Goal: Information Seeking & Learning: Find contact information

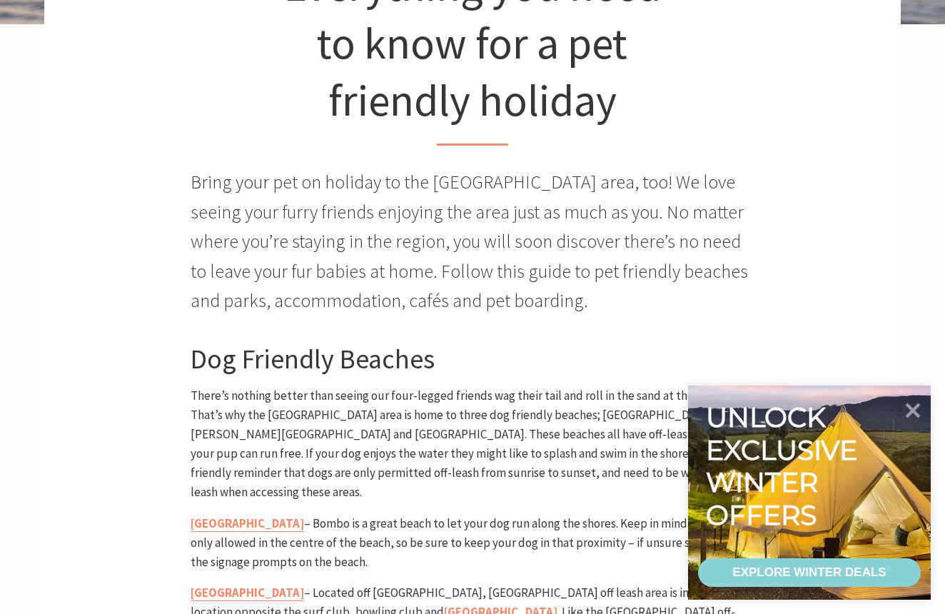
scroll to position [442, 0]
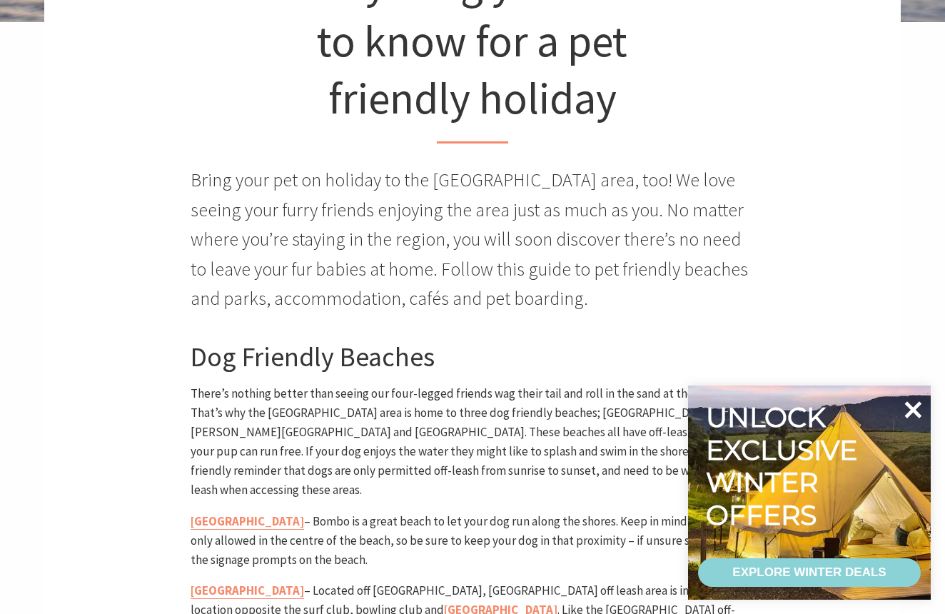
click at [912, 403] on icon at bounding box center [913, 410] width 34 height 34
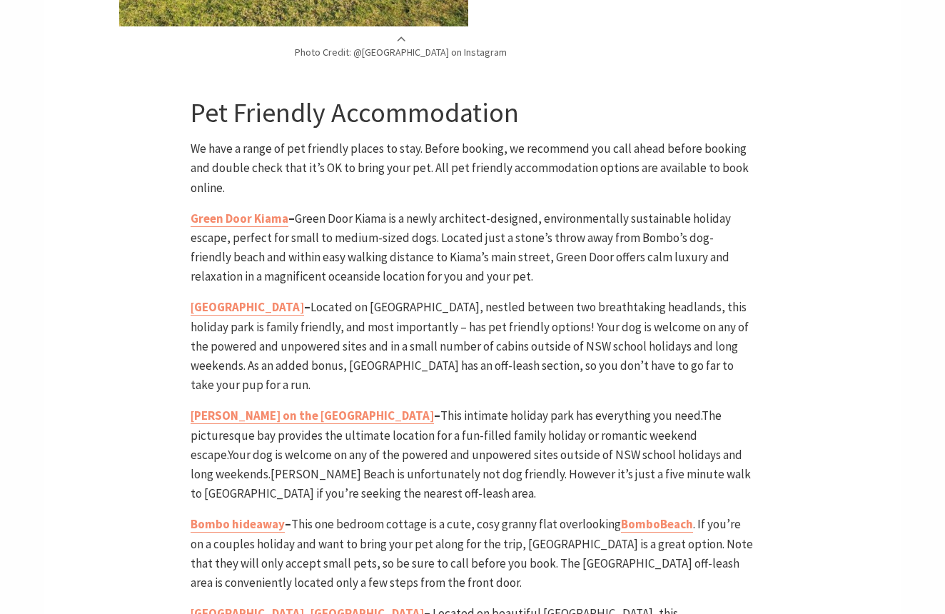
scroll to position [2953, 0]
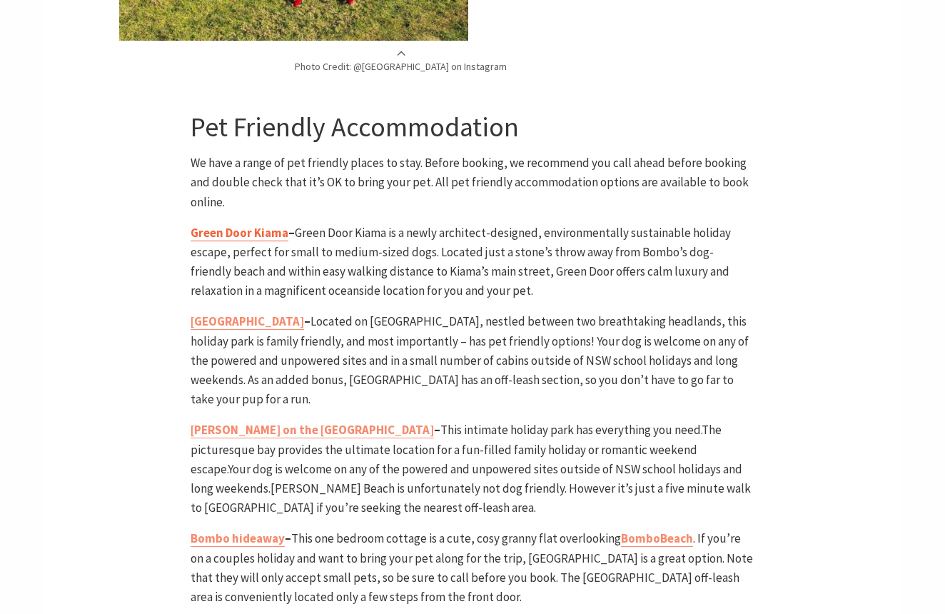
click at [240, 225] on b "Green Door Kiama" at bounding box center [240, 233] width 98 height 16
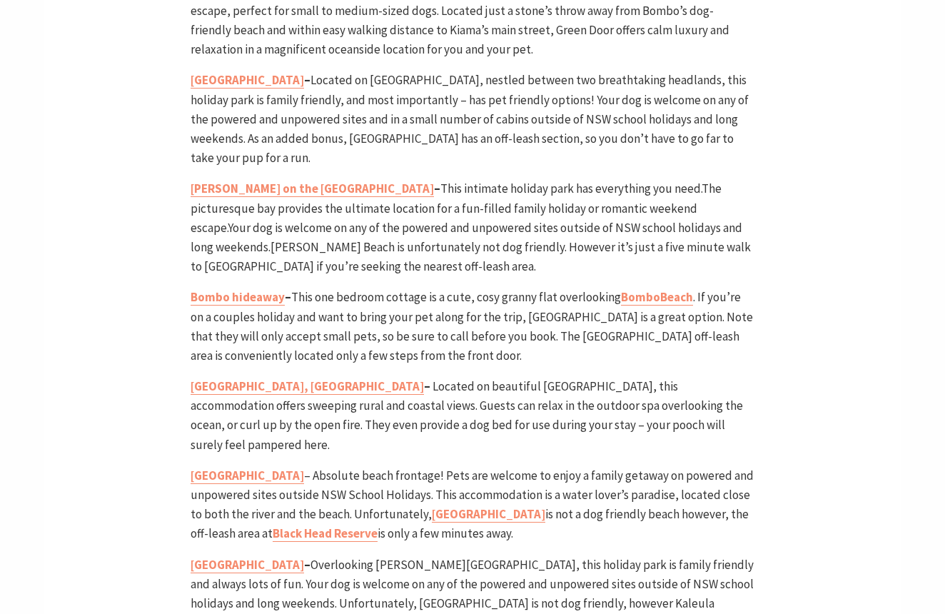
scroll to position [3204, 0]
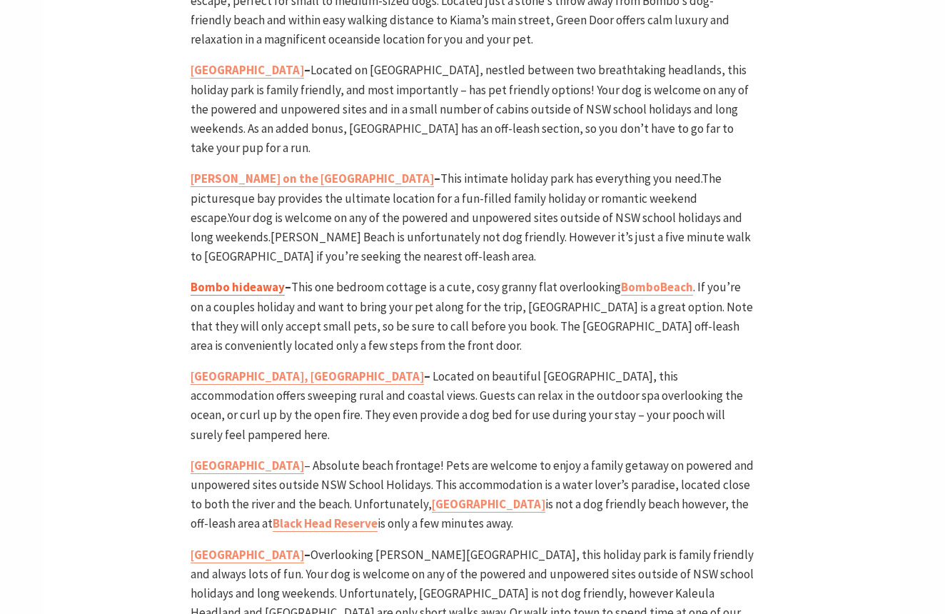
click at [214, 279] on b "Bombo hideaway" at bounding box center [238, 287] width 94 height 16
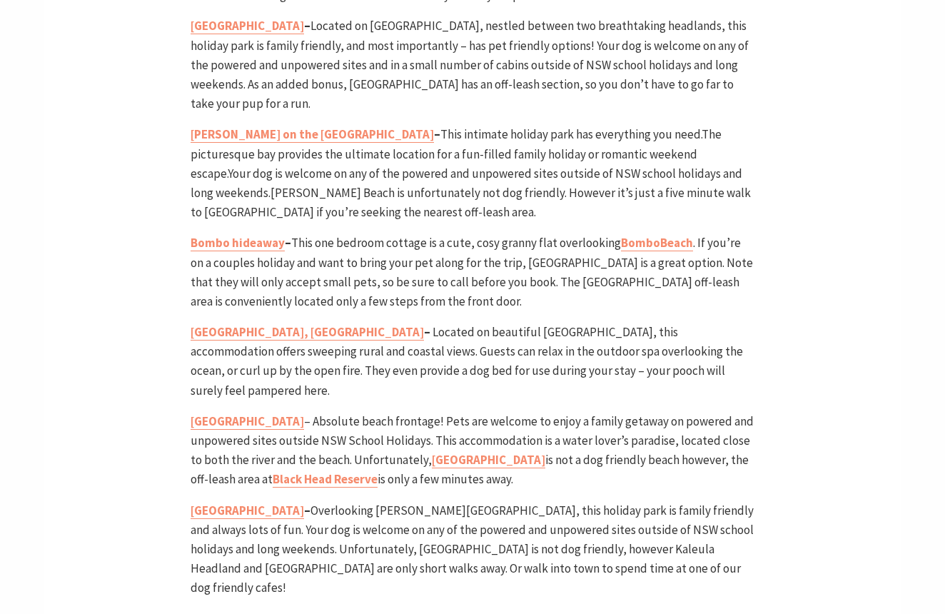
scroll to position [3252, 0]
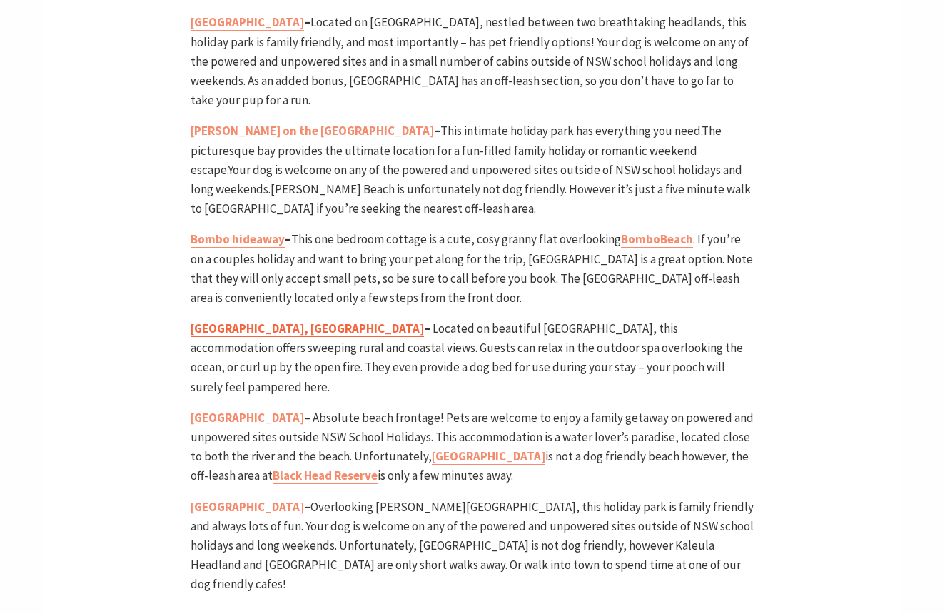
click at [266, 321] on b "[GEOGRAPHIC_DATA], [GEOGRAPHIC_DATA]" at bounding box center [307, 329] width 233 height 16
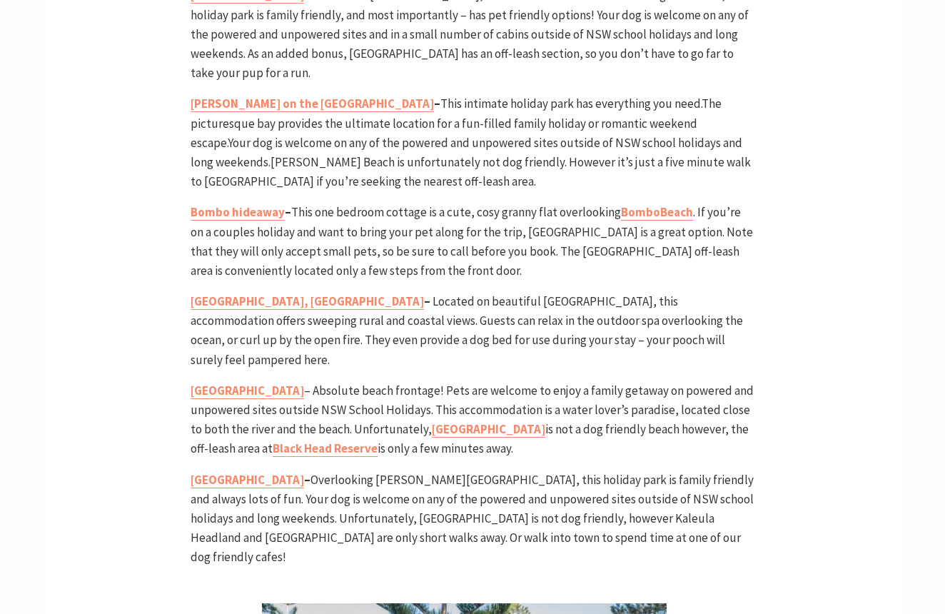
scroll to position [3182, 0]
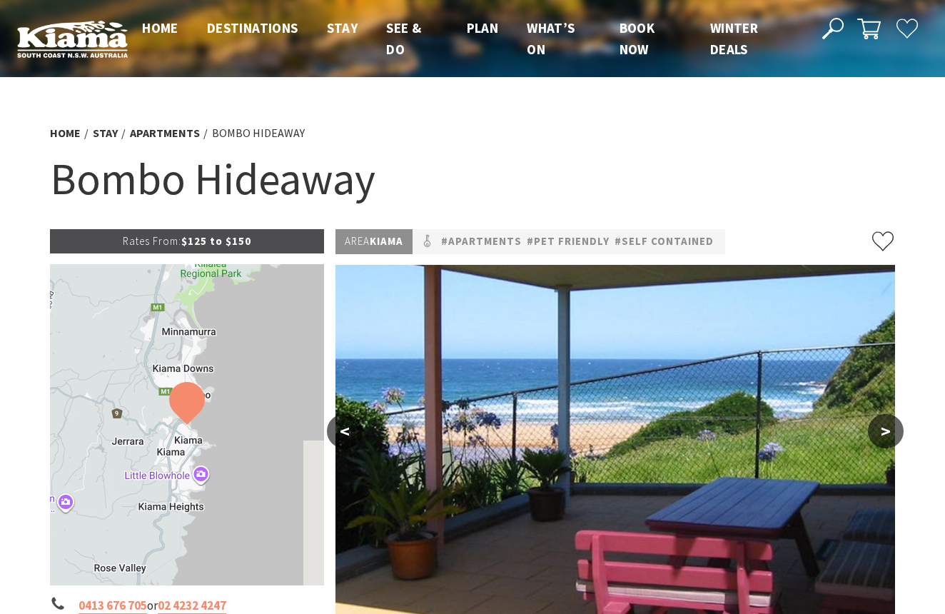
scroll to position [97, 0]
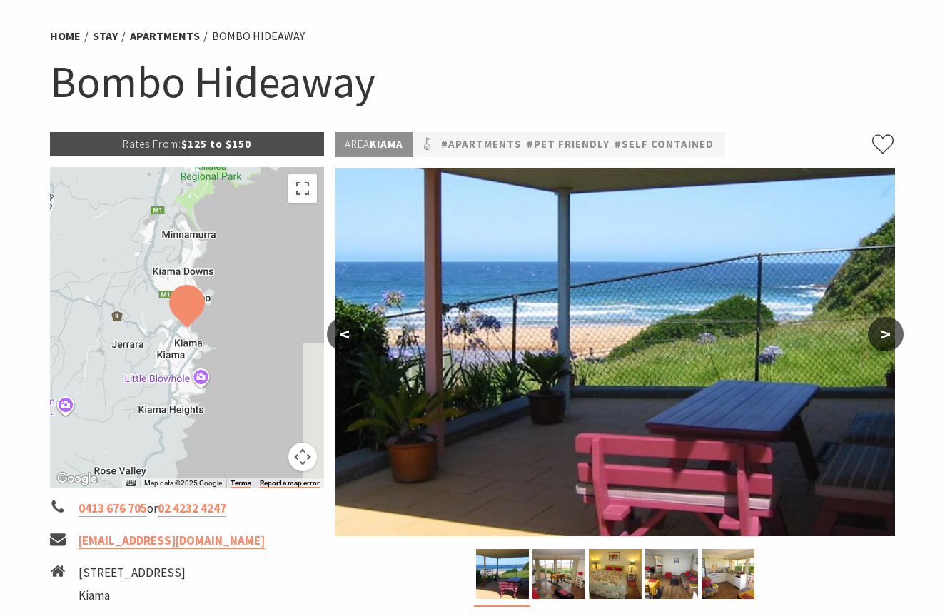
click at [889, 336] on button ">" at bounding box center [886, 334] width 36 height 34
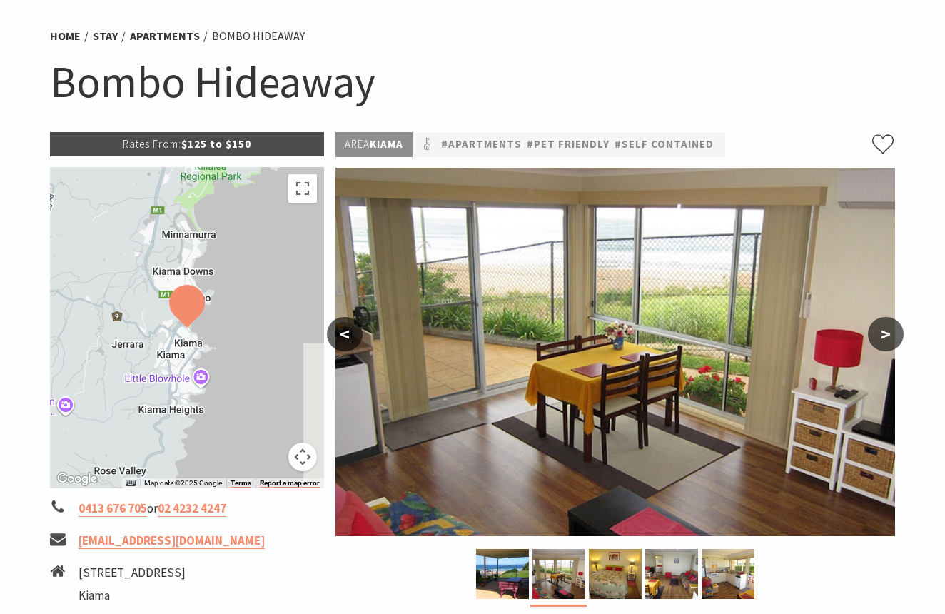
click at [889, 336] on button ">" at bounding box center [886, 334] width 36 height 34
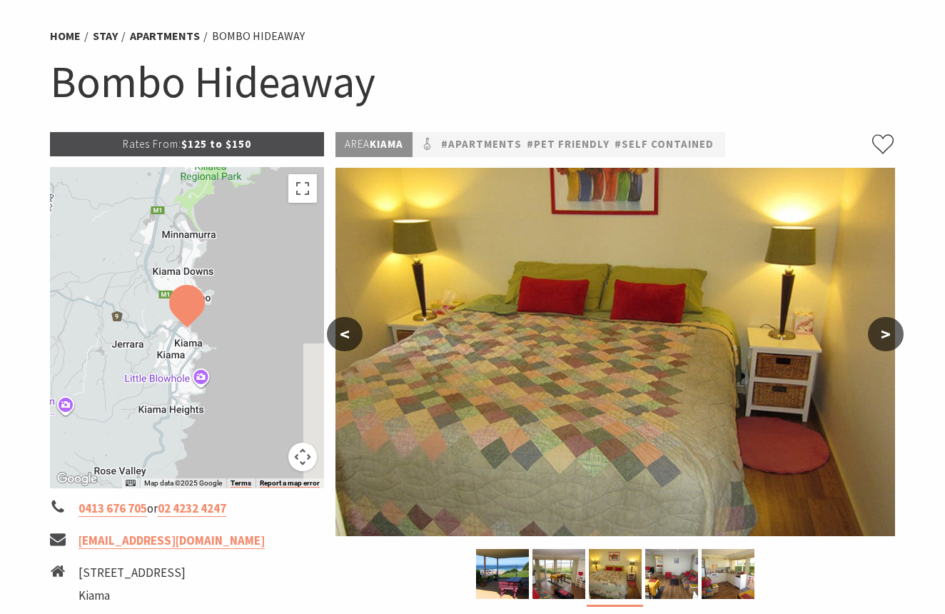
click at [889, 336] on button ">" at bounding box center [886, 334] width 36 height 34
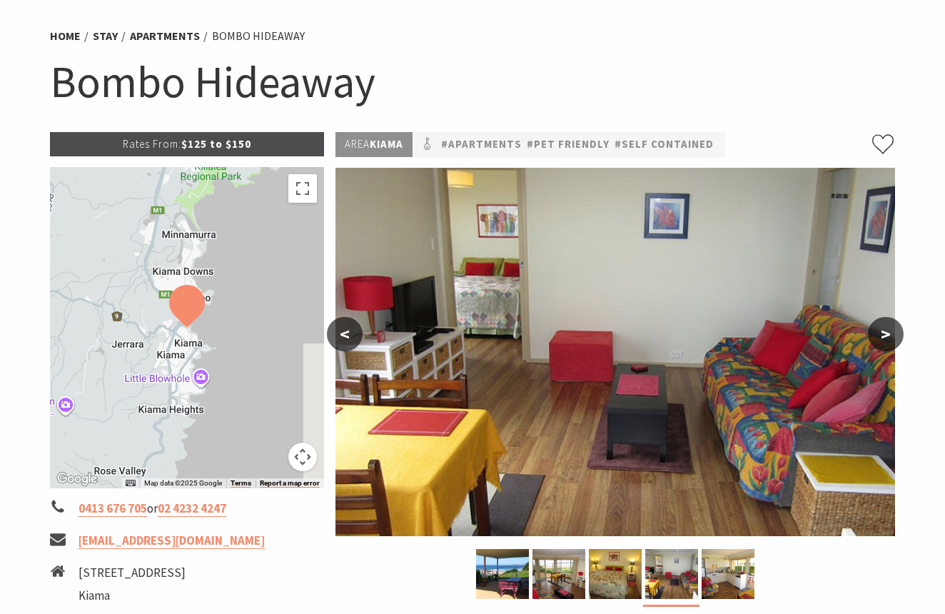
click at [889, 336] on button ">" at bounding box center [886, 334] width 36 height 34
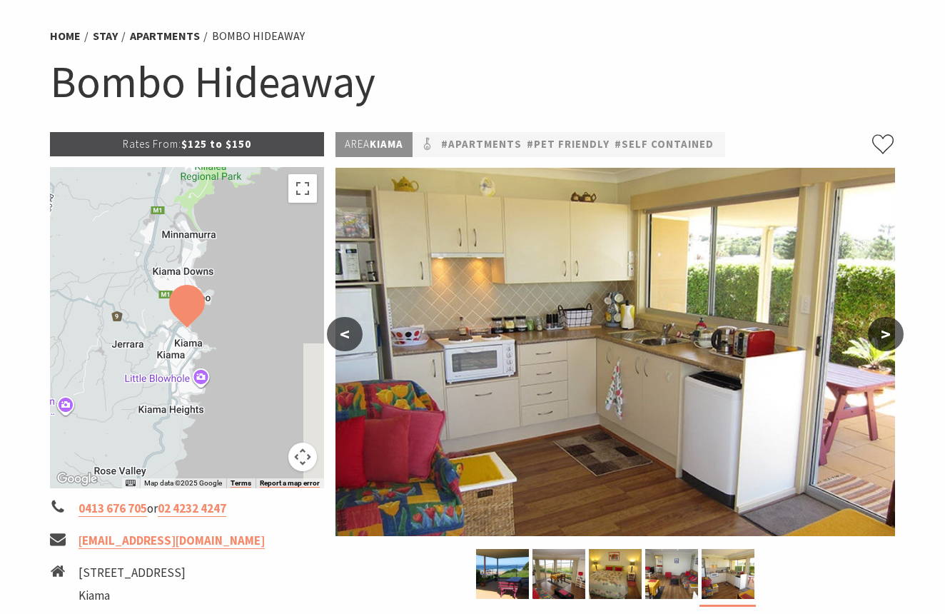
click at [889, 336] on button ">" at bounding box center [886, 334] width 36 height 34
click at [886, 328] on button ">" at bounding box center [886, 334] width 36 height 34
click at [885, 332] on button ">" at bounding box center [886, 334] width 36 height 34
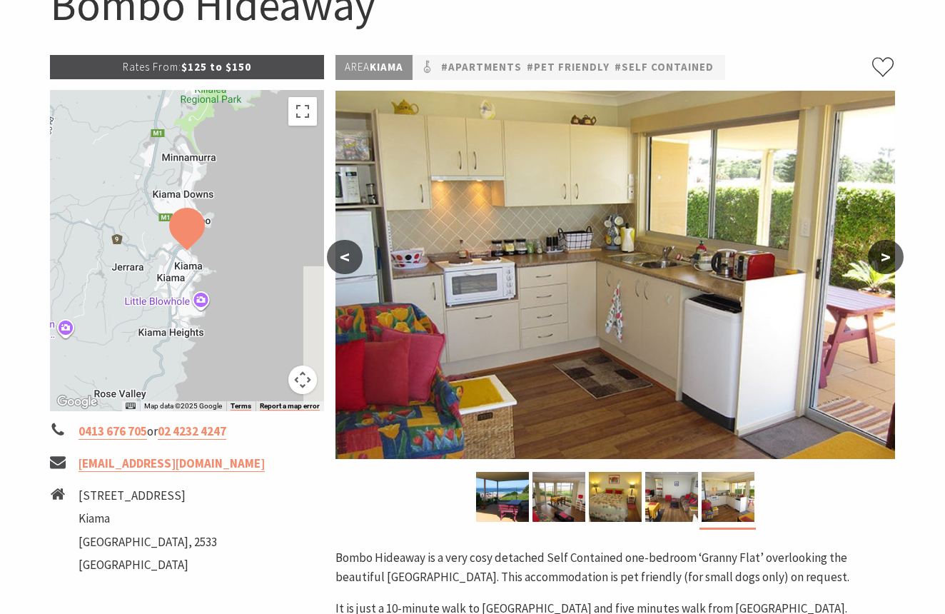
scroll to position [174, 0]
click at [345, 252] on button "<" at bounding box center [345, 257] width 36 height 34
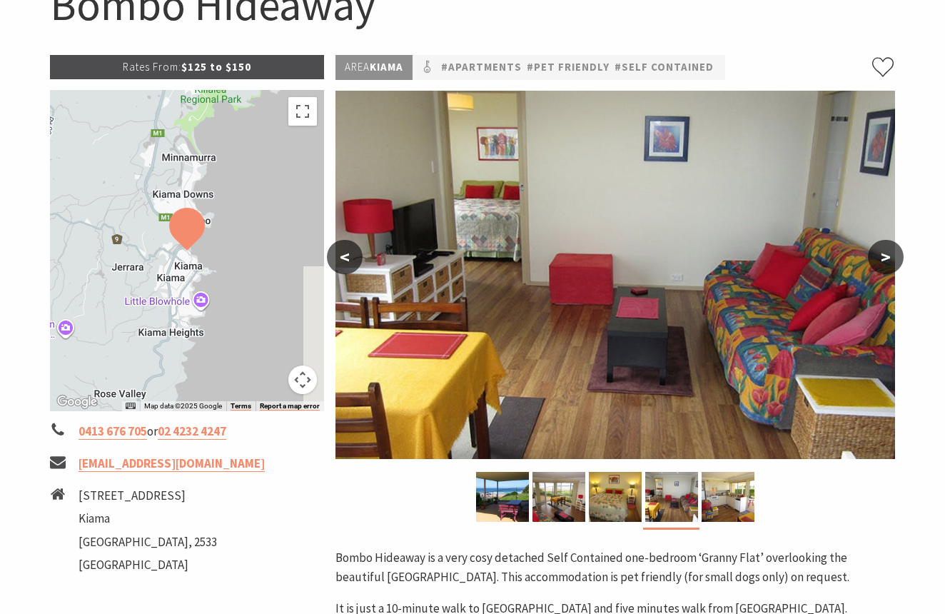
click at [345, 252] on button "<" at bounding box center [345, 257] width 36 height 34
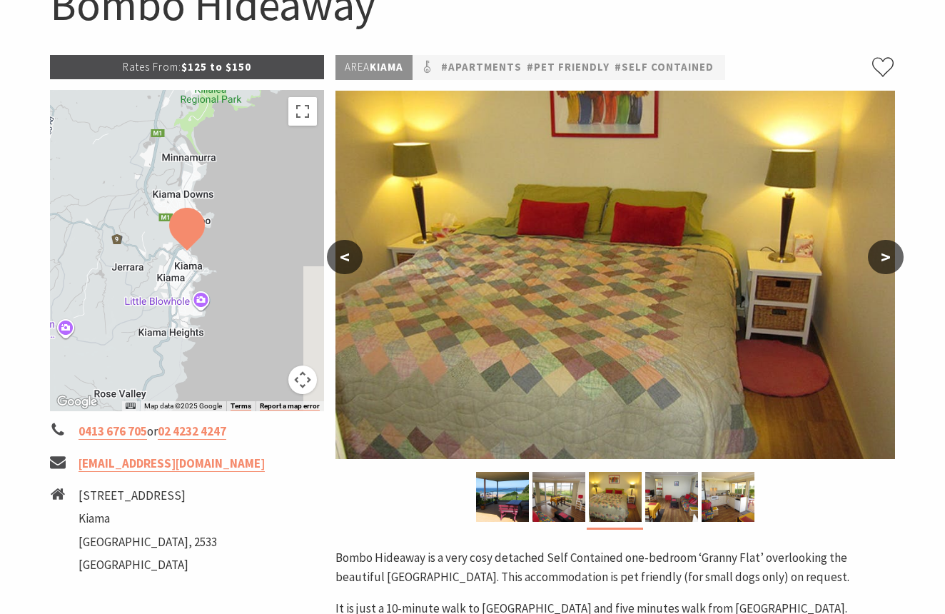
click at [345, 252] on button "<" at bounding box center [345, 257] width 36 height 34
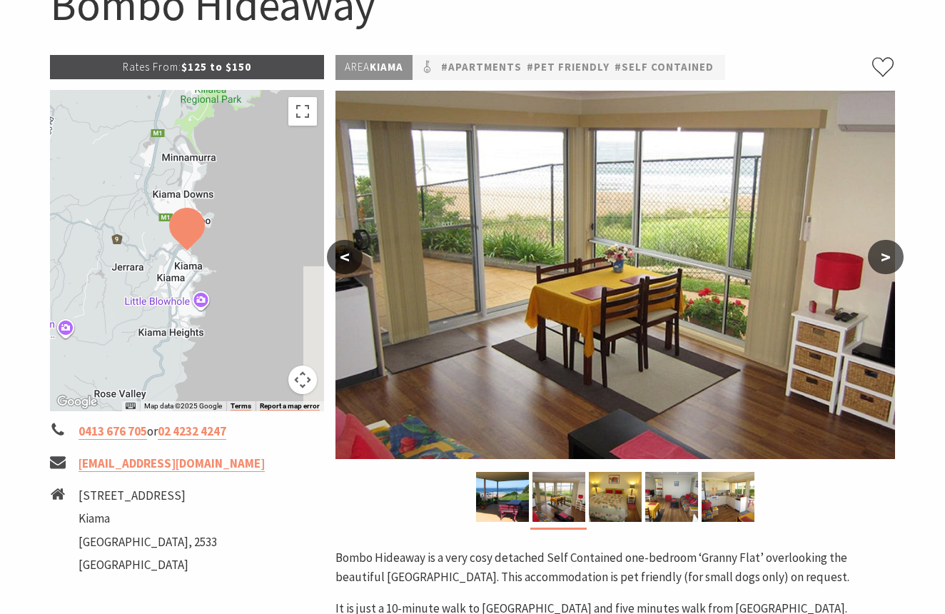
click at [345, 252] on button "<" at bounding box center [345, 257] width 36 height 34
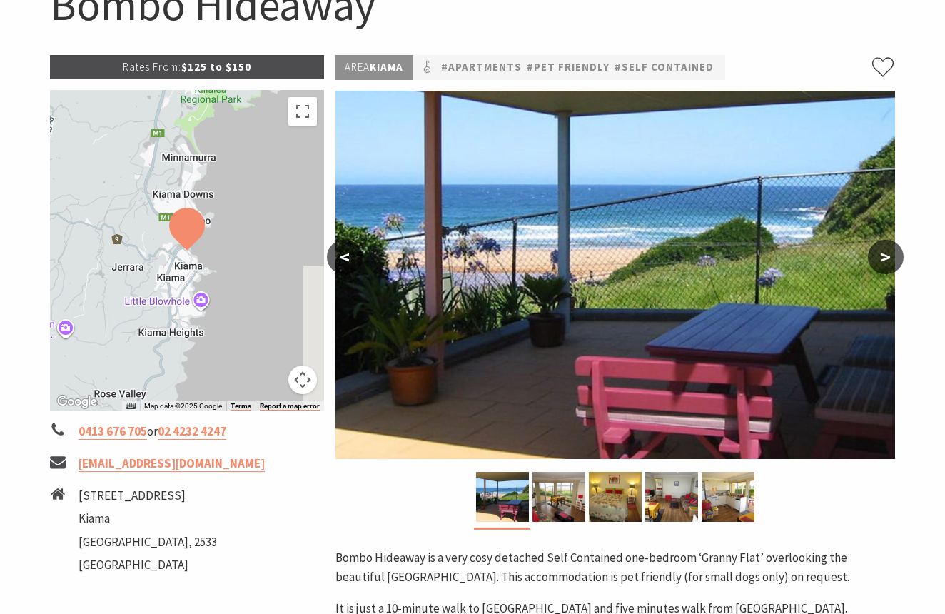
click at [345, 252] on button "<" at bounding box center [345, 257] width 36 height 34
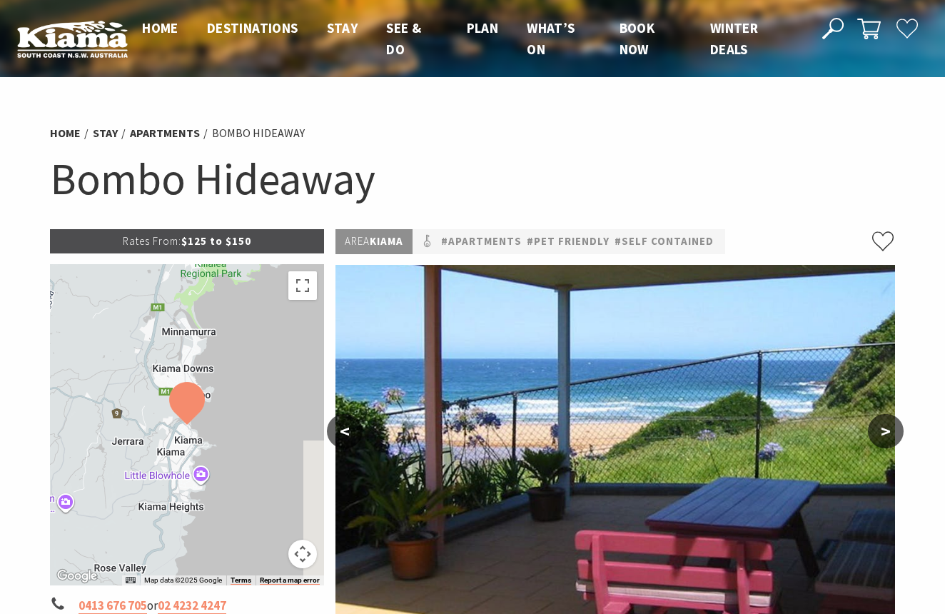
scroll to position [0, 0]
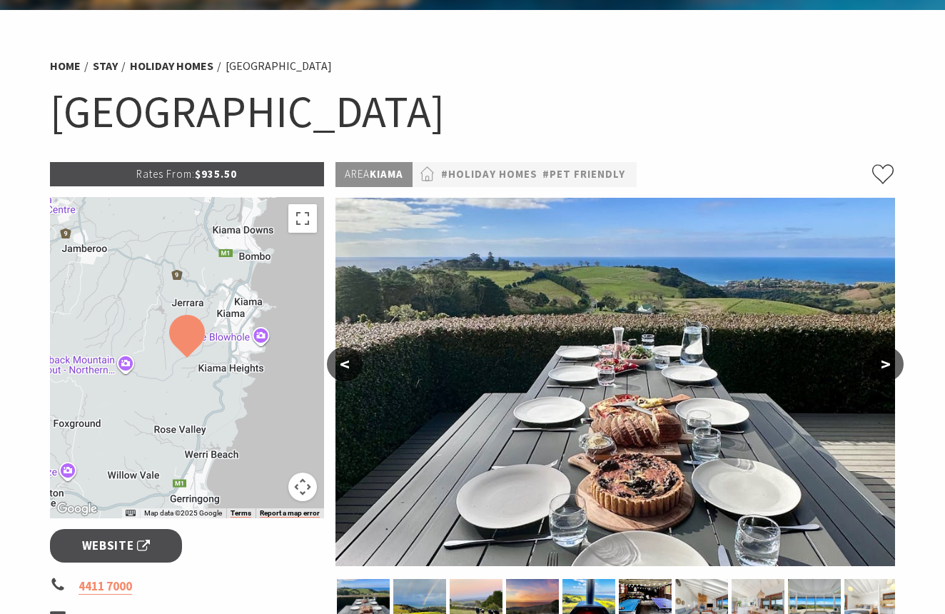
scroll to position [25, 0]
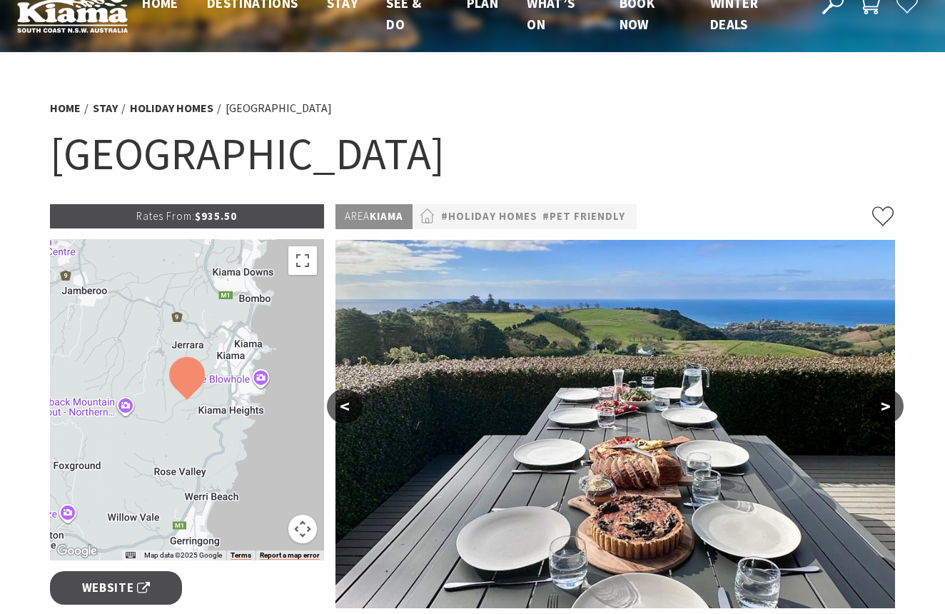
click at [890, 408] on button ">" at bounding box center [886, 406] width 36 height 34
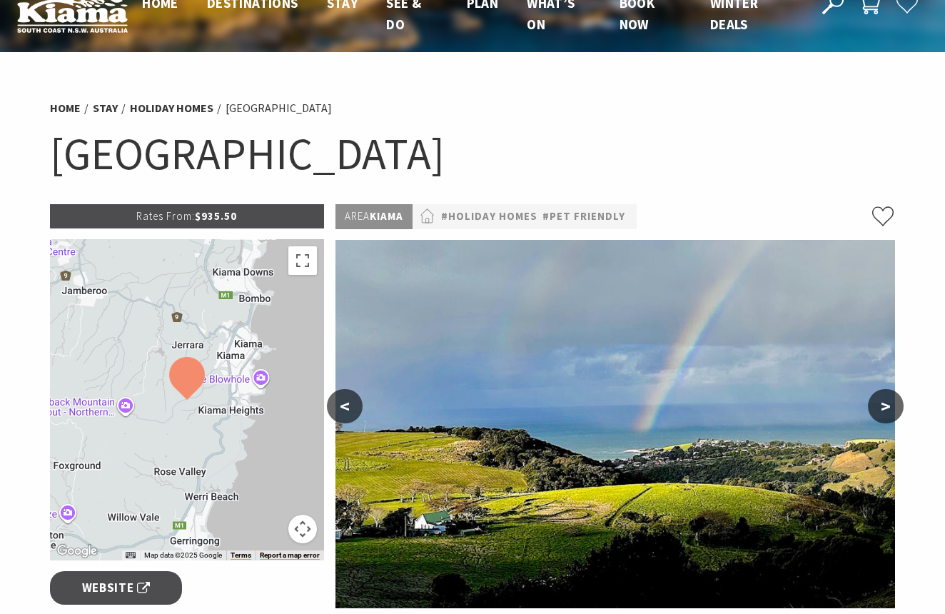
click at [890, 408] on button ">" at bounding box center [886, 406] width 36 height 34
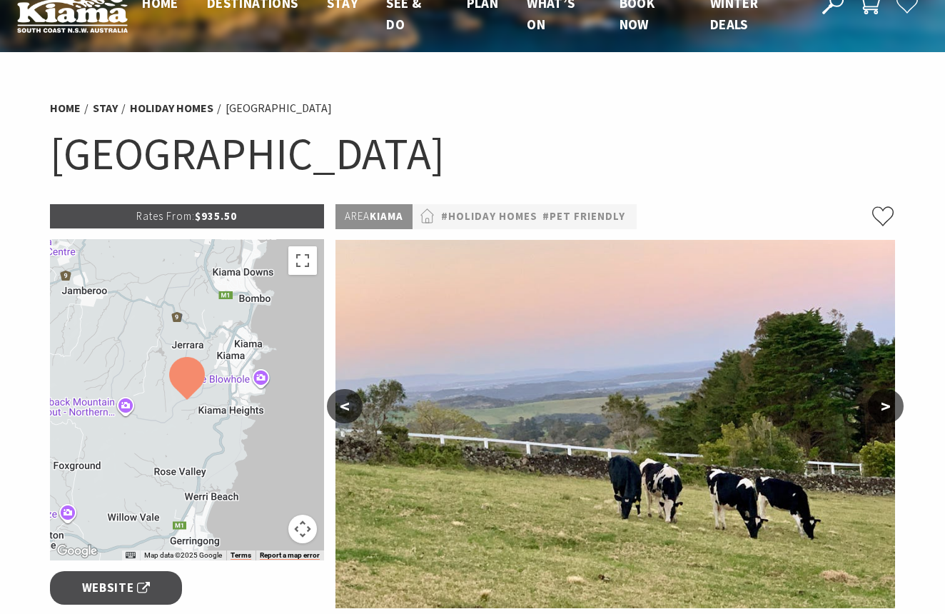
click at [890, 408] on button ">" at bounding box center [886, 406] width 36 height 34
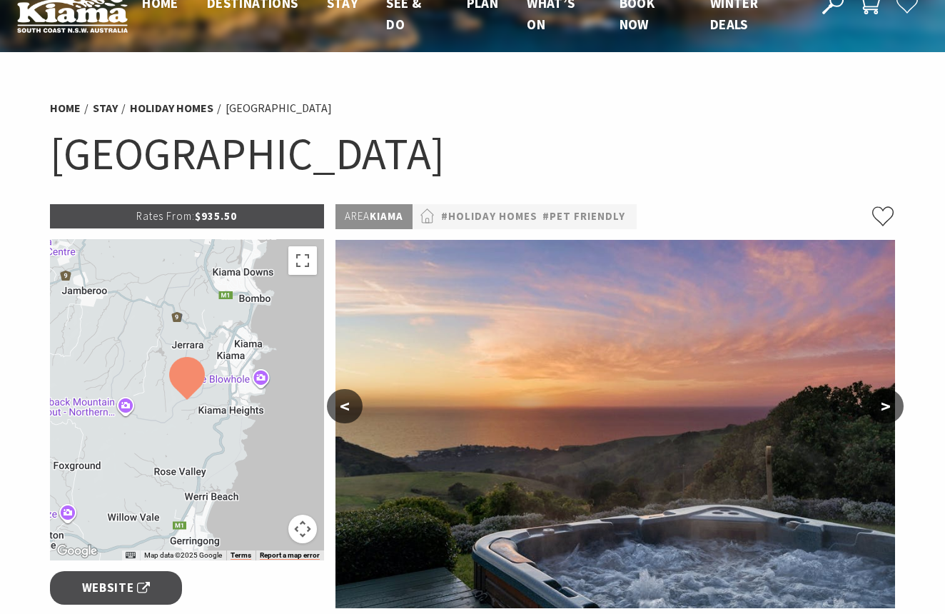
click at [890, 408] on button ">" at bounding box center [886, 406] width 36 height 34
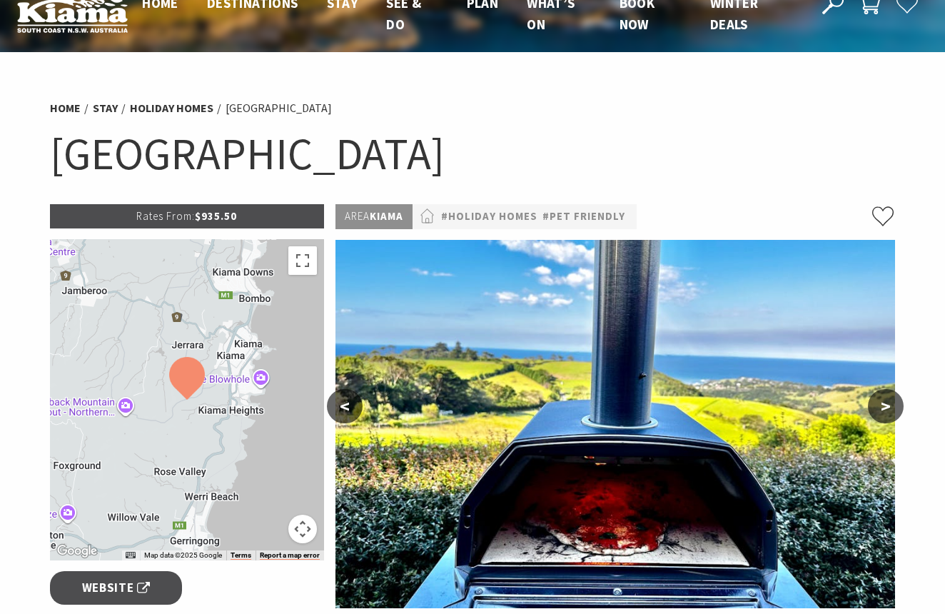
click at [890, 408] on button ">" at bounding box center [886, 406] width 36 height 34
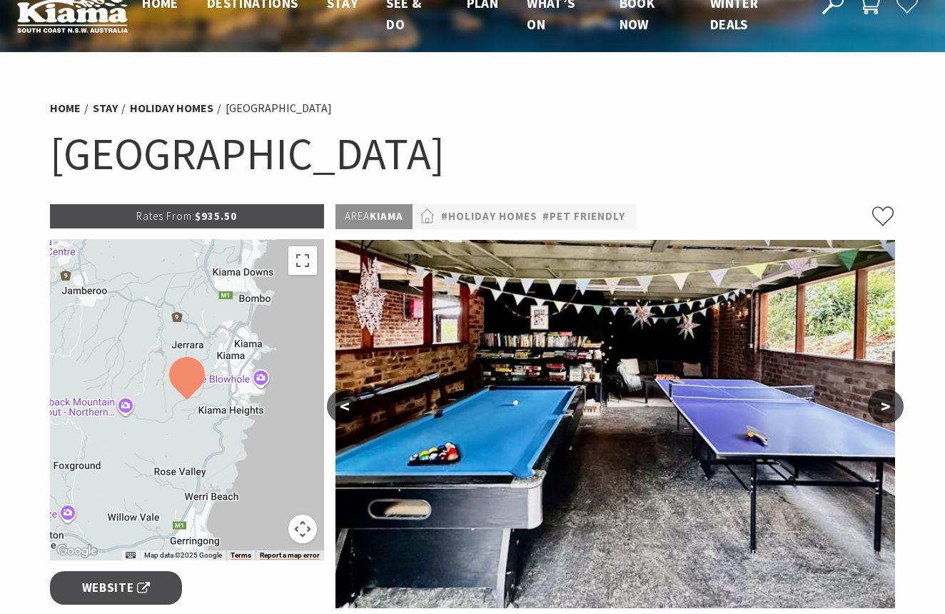
click at [890, 408] on button ">" at bounding box center [886, 406] width 36 height 34
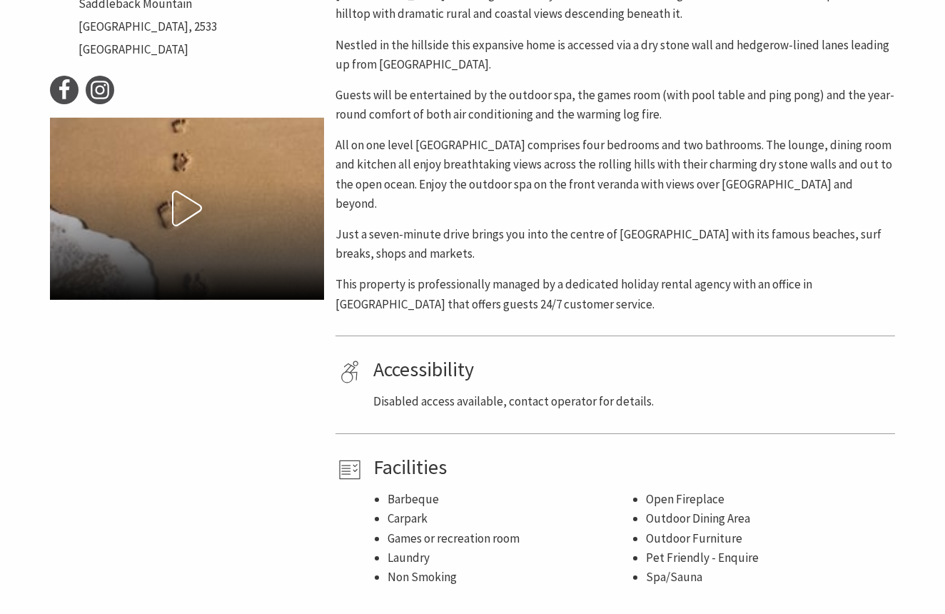
scroll to position [391, 0]
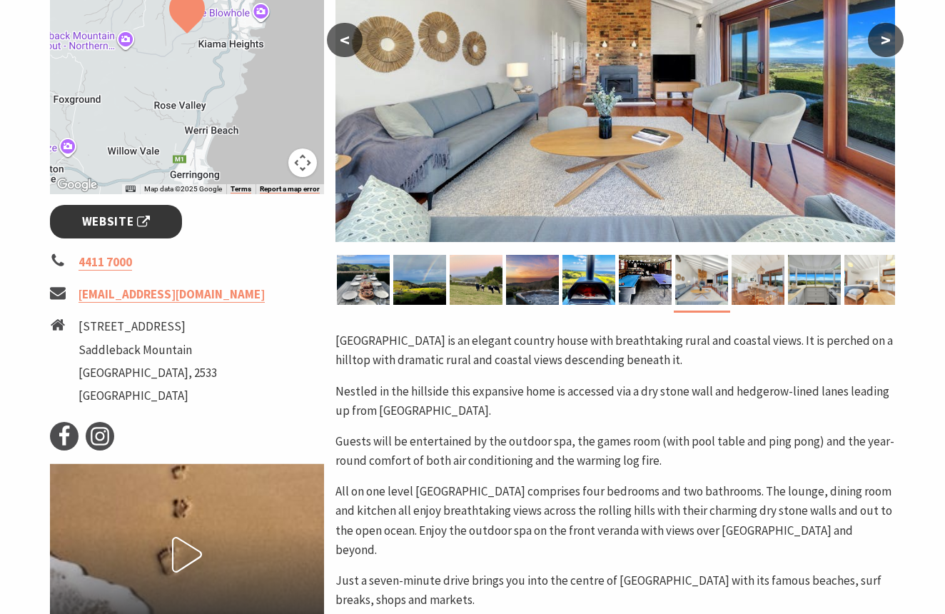
click at [95, 223] on span "Website" at bounding box center [116, 221] width 69 height 19
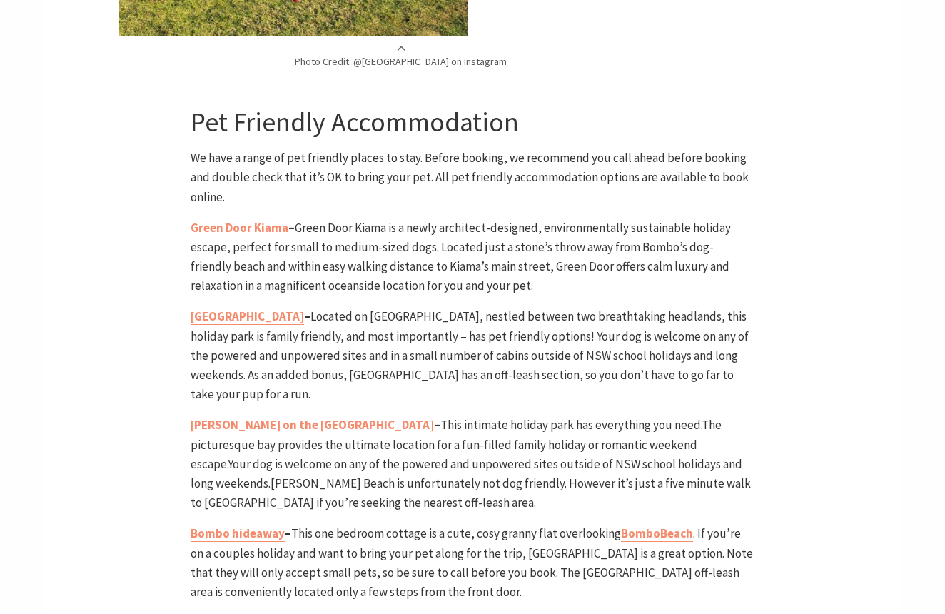
scroll to position [2965, 0]
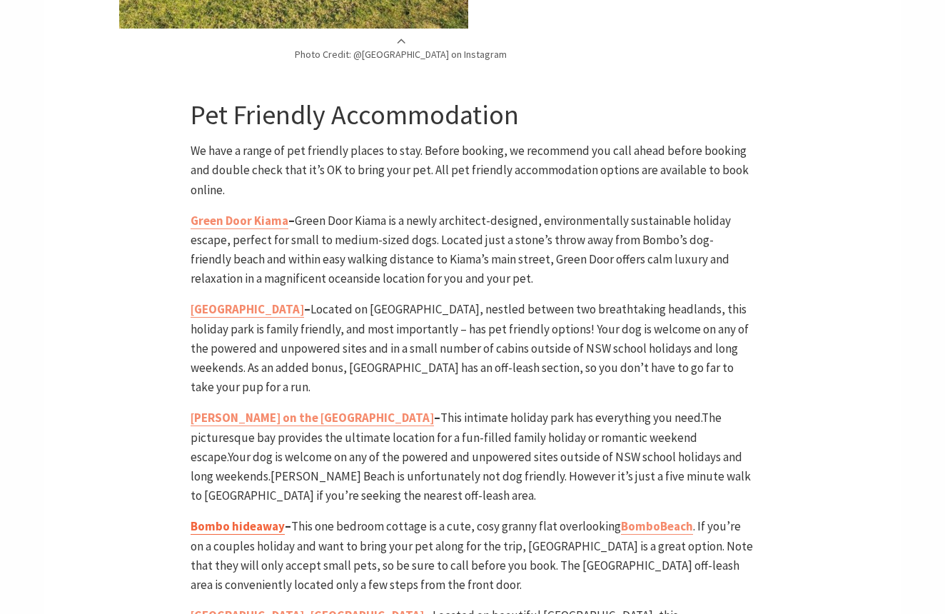
click at [238, 518] on b "Bombo hideaway" at bounding box center [238, 526] width 94 height 16
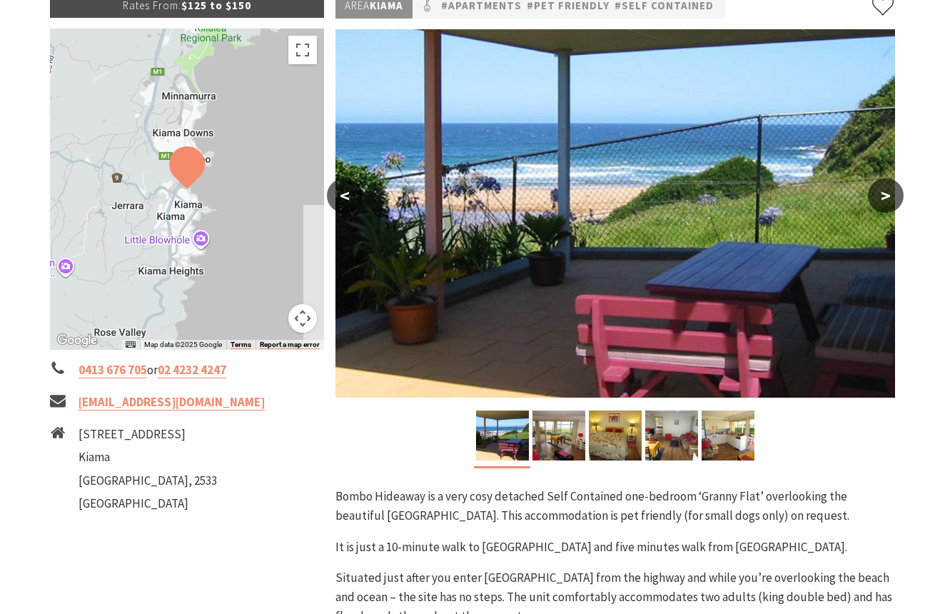
scroll to position [237, 0]
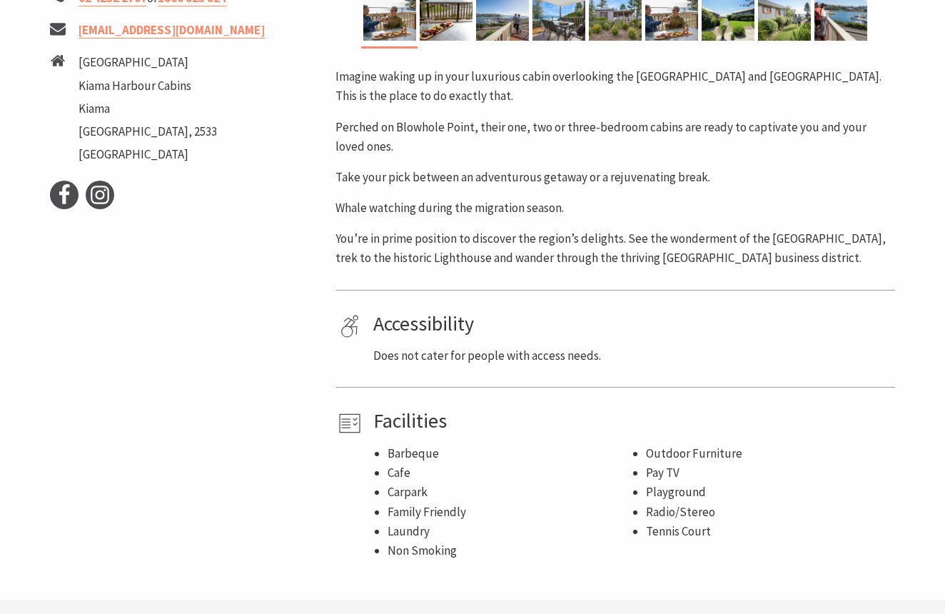
scroll to position [308, 0]
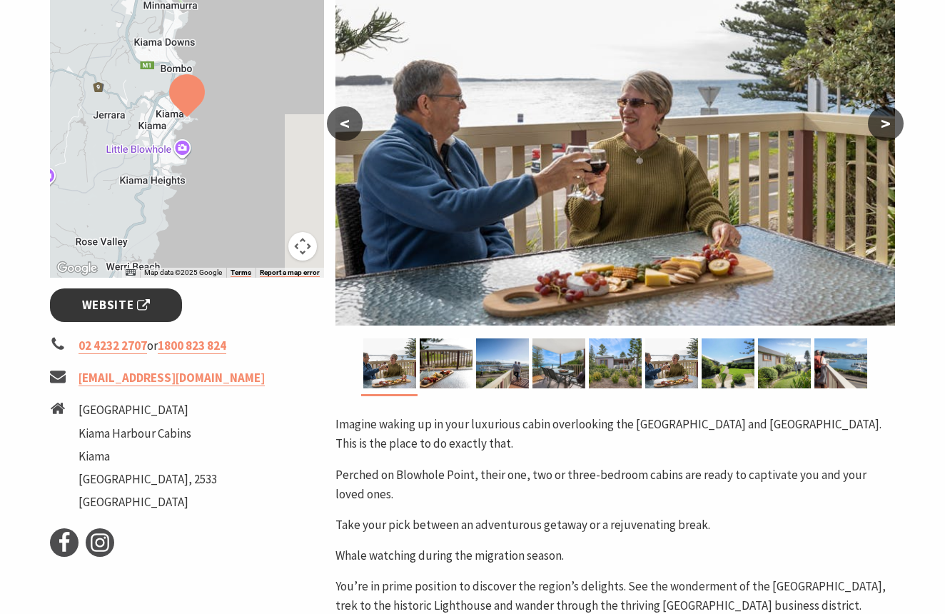
click at [116, 303] on span "Website" at bounding box center [116, 305] width 69 height 19
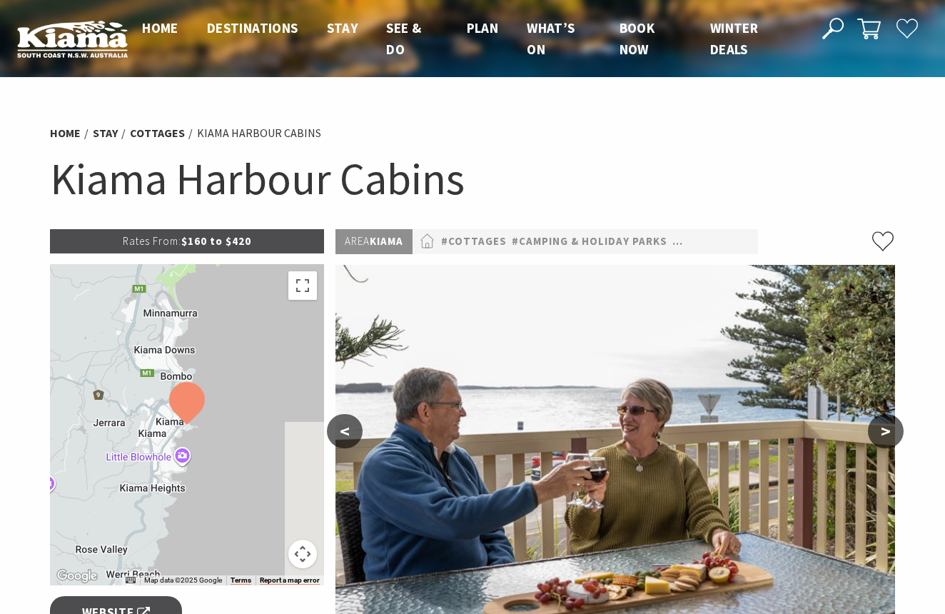
scroll to position [0, 0]
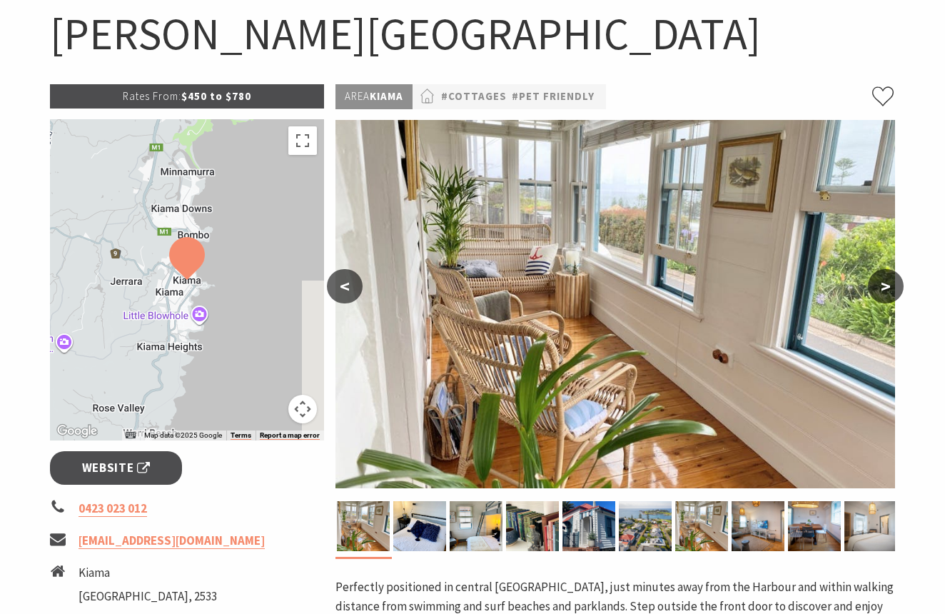
scroll to position [156, 0]
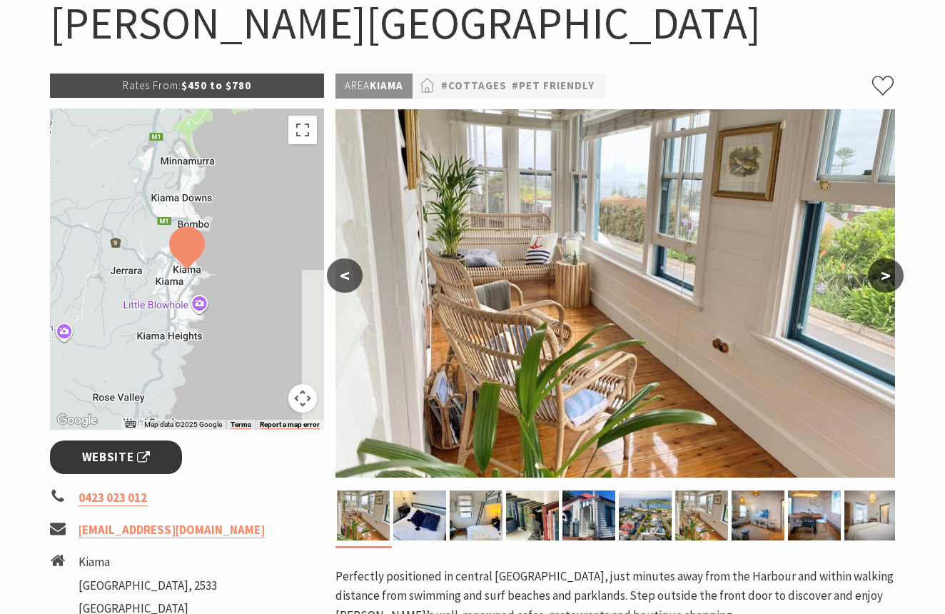
click at [114, 455] on span "Website" at bounding box center [116, 457] width 69 height 19
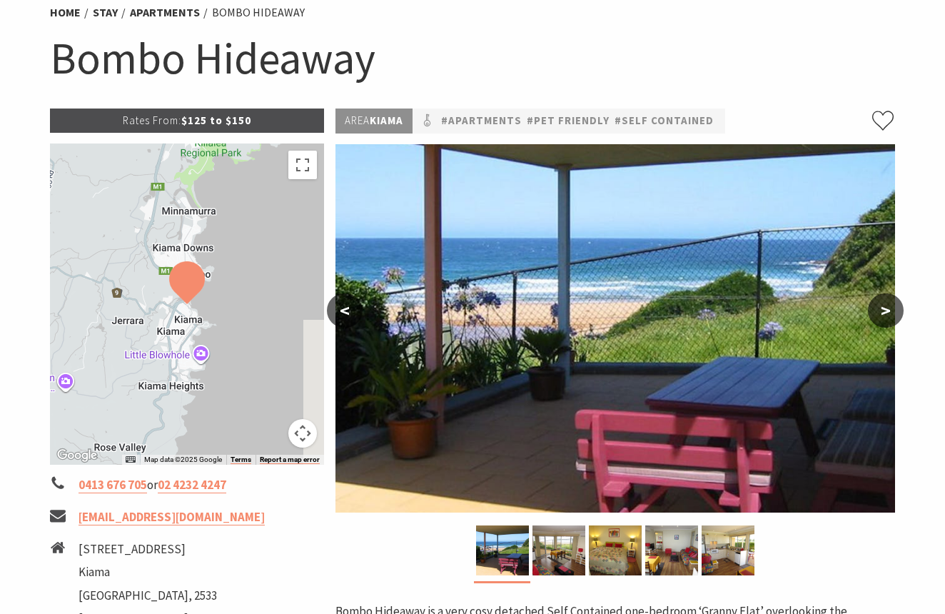
scroll to position [120, 0]
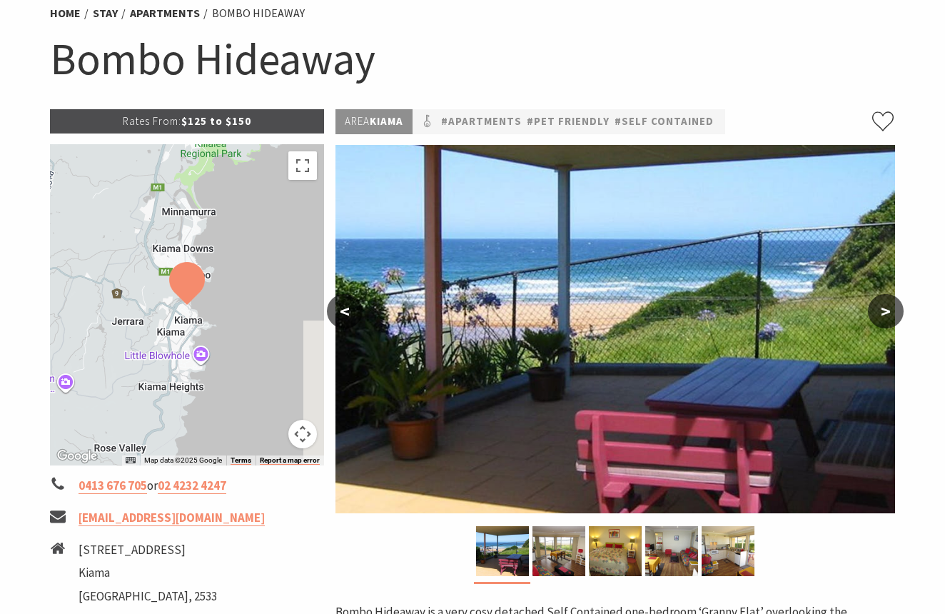
click at [880, 311] on button ">" at bounding box center [886, 311] width 36 height 34
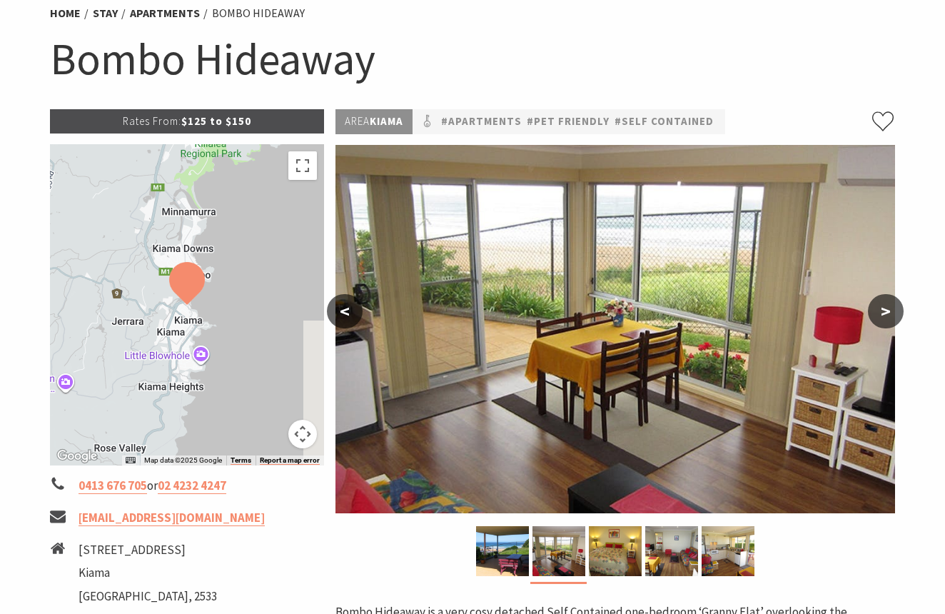
click at [880, 311] on button ">" at bounding box center [886, 311] width 36 height 34
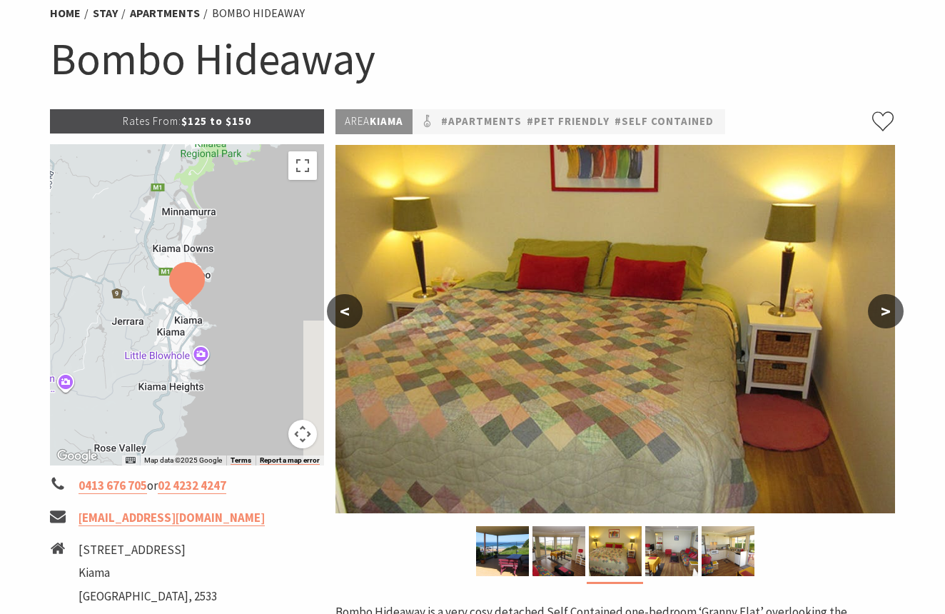
click at [880, 311] on button ">" at bounding box center [886, 311] width 36 height 34
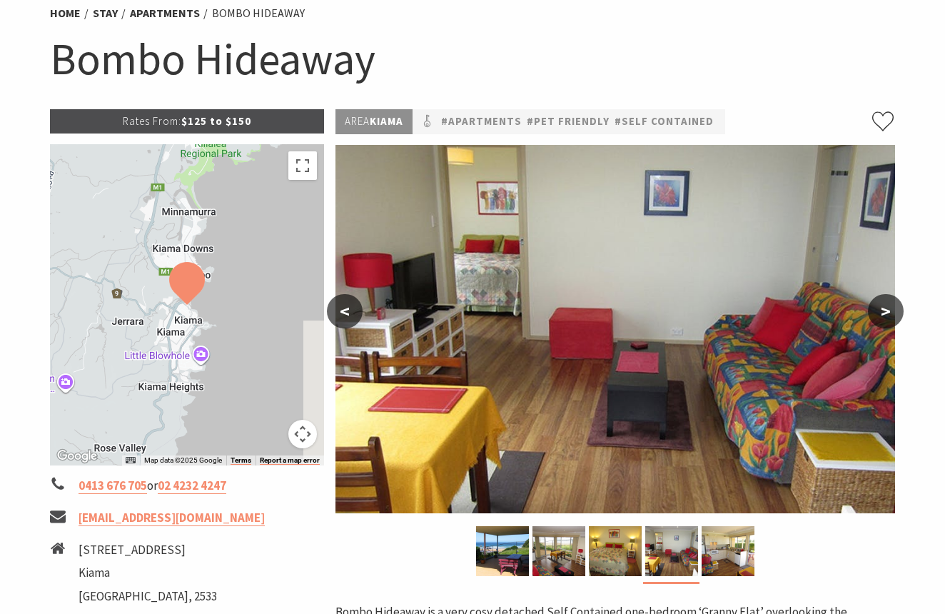
click at [880, 311] on button ">" at bounding box center [886, 311] width 36 height 34
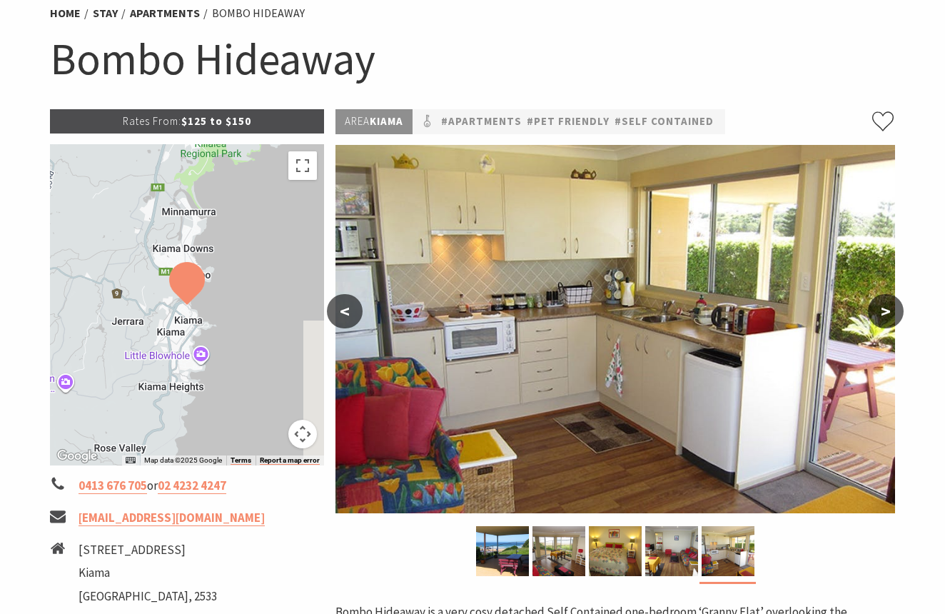
click at [880, 311] on button ">" at bounding box center [886, 311] width 36 height 34
click at [885, 308] on button ">" at bounding box center [886, 311] width 36 height 34
click at [348, 311] on button "<" at bounding box center [345, 311] width 36 height 34
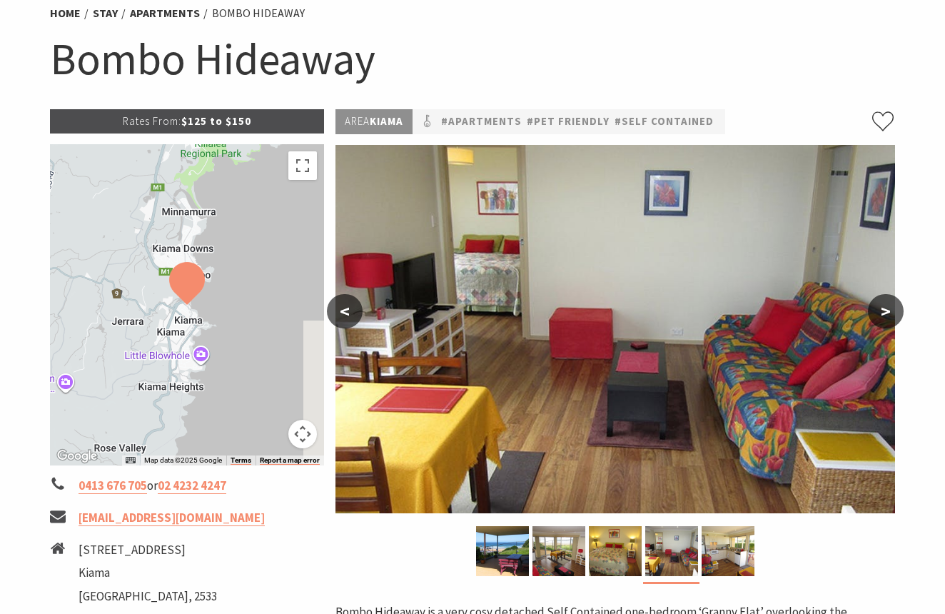
click at [348, 311] on button "<" at bounding box center [345, 311] width 36 height 34
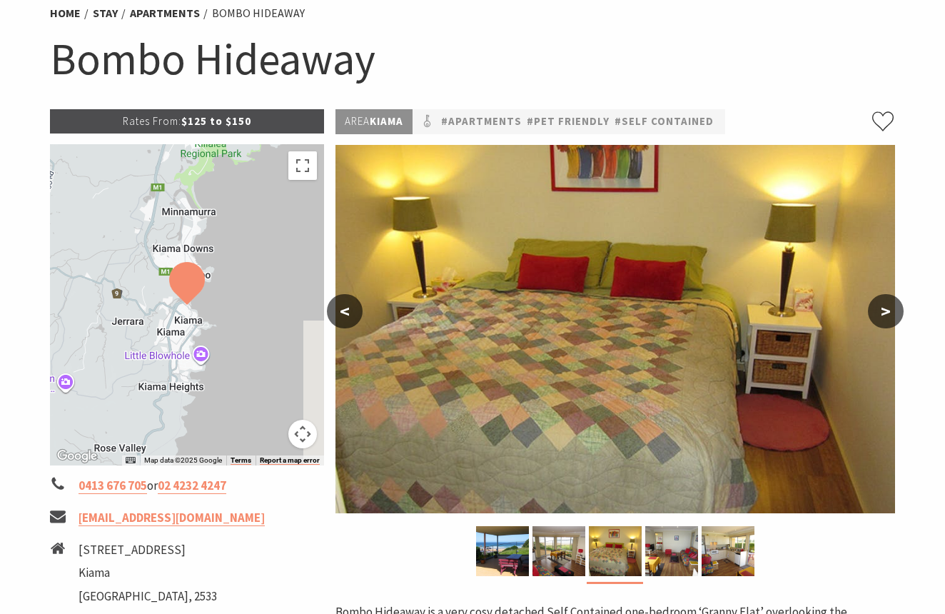
click at [348, 311] on button "<" at bounding box center [345, 311] width 36 height 34
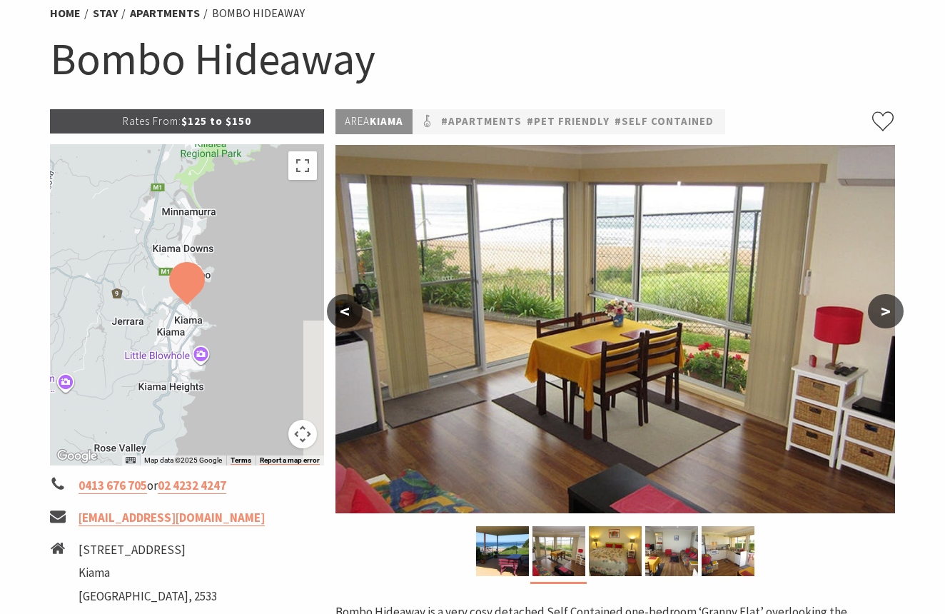
click at [348, 311] on button "<" at bounding box center [345, 311] width 36 height 34
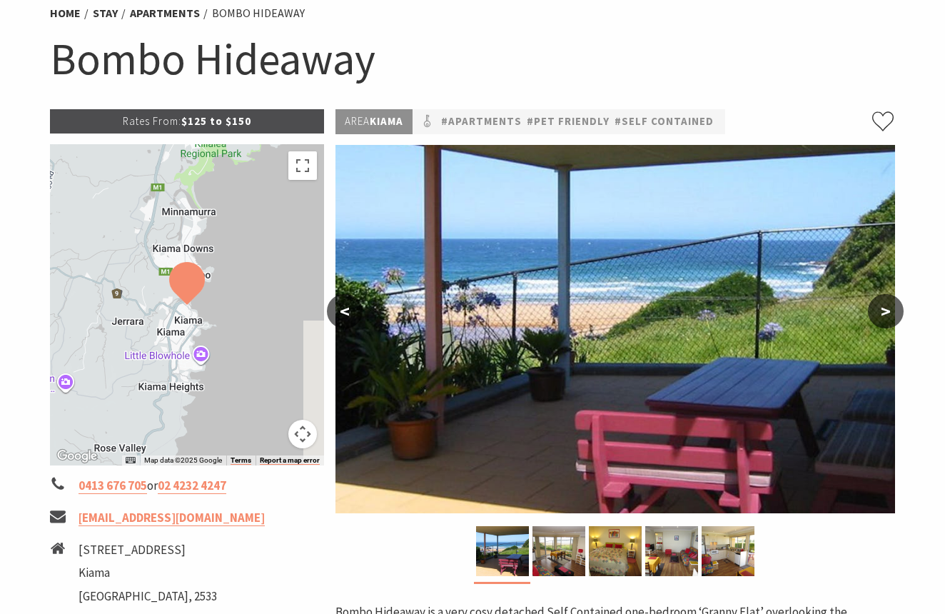
click at [348, 311] on button "<" at bounding box center [345, 311] width 36 height 34
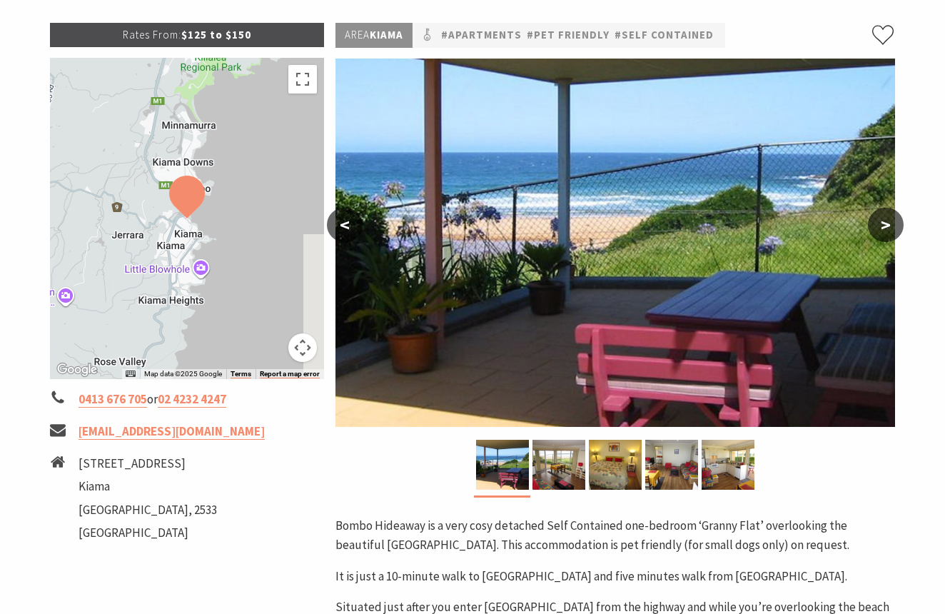
scroll to position [210, 0]
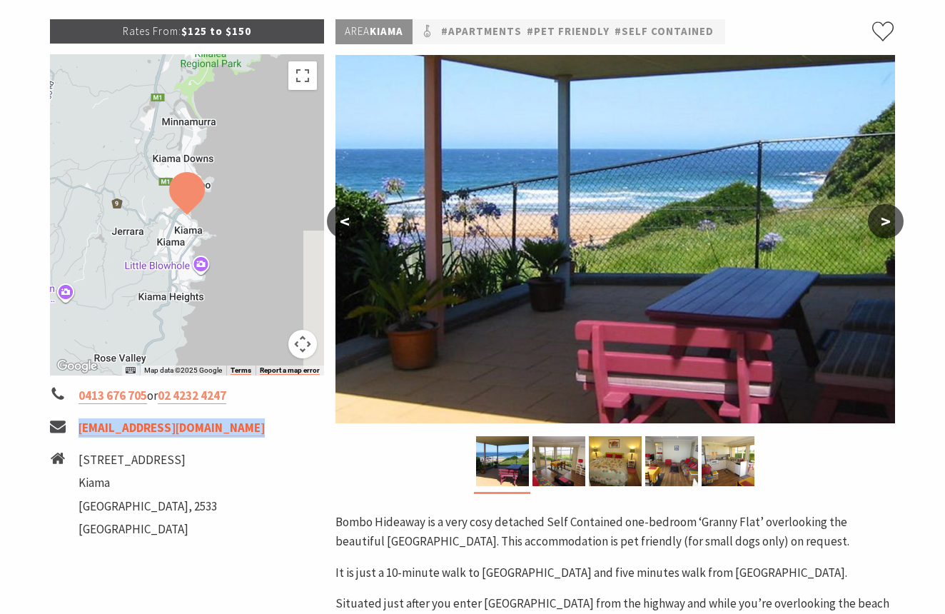
drag, startPoint x: 252, startPoint y: 428, endPoint x: 80, endPoint y: 426, distance: 172.1
click at [80, 426] on li "[EMAIL_ADDRESS][DOMAIN_NAME]" at bounding box center [187, 427] width 274 height 19
click at [216, 470] on li "[STREET_ADDRESS]" at bounding box center [187, 497] width 274 height 92
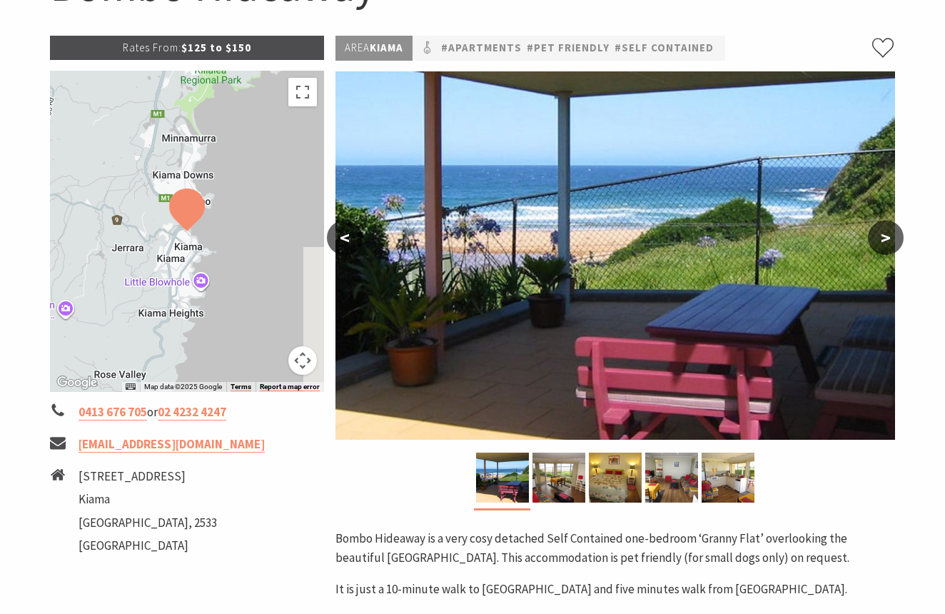
scroll to position [193, 0]
